Goal: Transaction & Acquisition: Purchase product/service

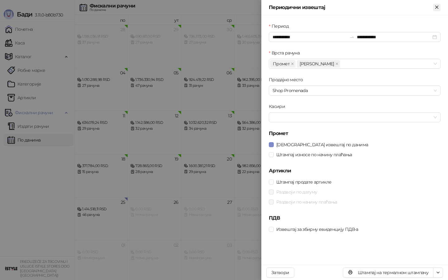
click at [436, 7] on icon "Close" at bounding box center [437, 7] width 6 height 6
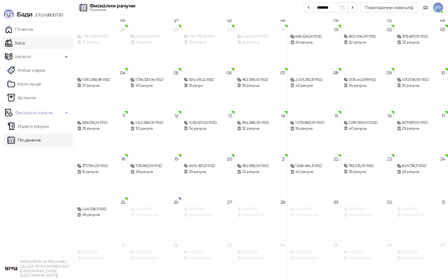
click at [25, 44] on link "Каса" at bounding box center [15, 43] width 20 height 12
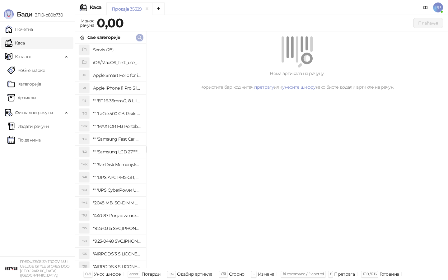
click at [142, 37] on icon "button" at bounding box center [139, 37] width 5 height 5
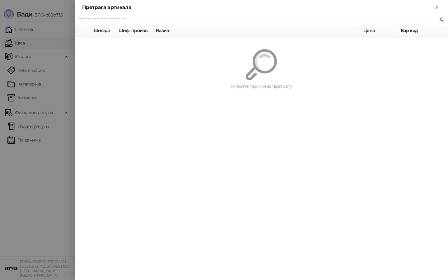
paste input "*********"
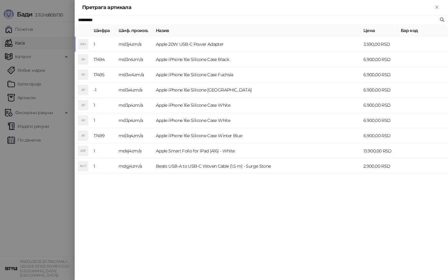
type input "*********"
click at [145, 41] on td "md3j4zm/a" at bounding box center [134, 44] width 37 height 15
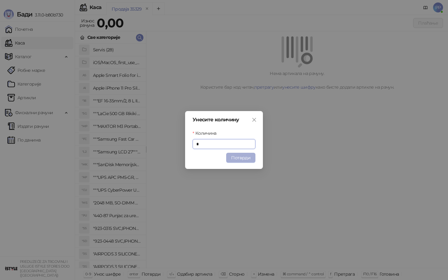
click at [232, 159] on button "Потврди" at bounding box center [240, 158] width 29 height 10
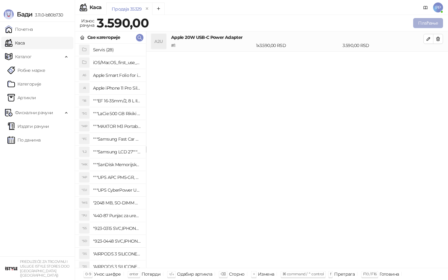
click at [424, 26] on button "Плаћање" at bounding box center [429, 23] width 30 height 10
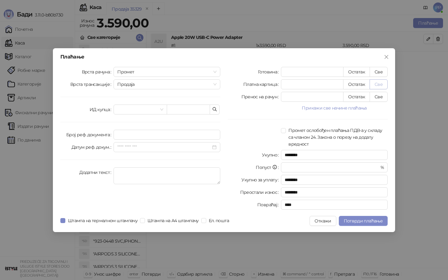
click at [383, 84] on button "Све" at bounding box center [379, 84] width 18 height 10
type input "****"
click at [353, 220] on span "Потврди плаћање" at bounding box center [363, 221] width 39 height 6
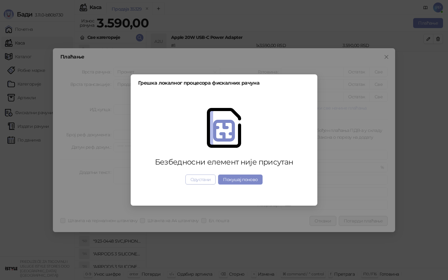
click at [203, 181] on button "Одустани" at bounding box center [201, 180] width 31 height 10
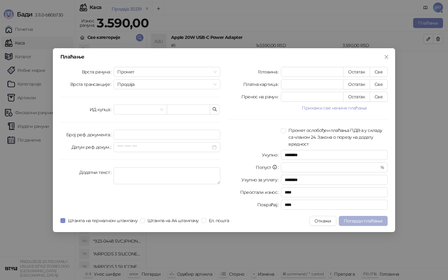
click at [358, 221] on span "Потврди плаћање" at bounding box center [363, 221] width 39 height 6
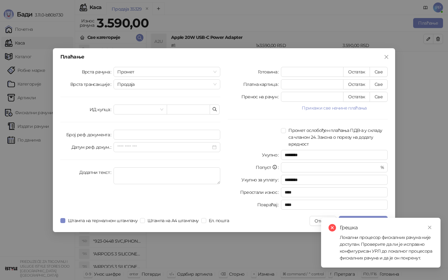
click at [436, 226] on div "Грешка Локални процесор фискалних рачуна није доступан. Проверите да ли је испр…" at bounding box center [381, 243] width 120 height 50
click at [432, 229] on icon "close" at bounding box center [430, 227] width 4 height 4
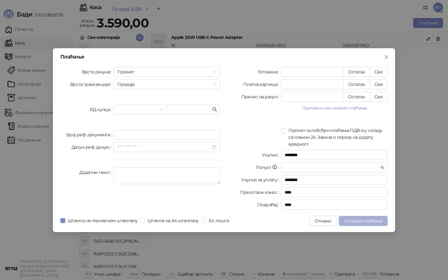
click at [352, 220] on span "Потврди плаћање" at bounding box center [363, 221] width 39 height 6
